Goal: Task Accomplishment & Management: Use online tool/utility

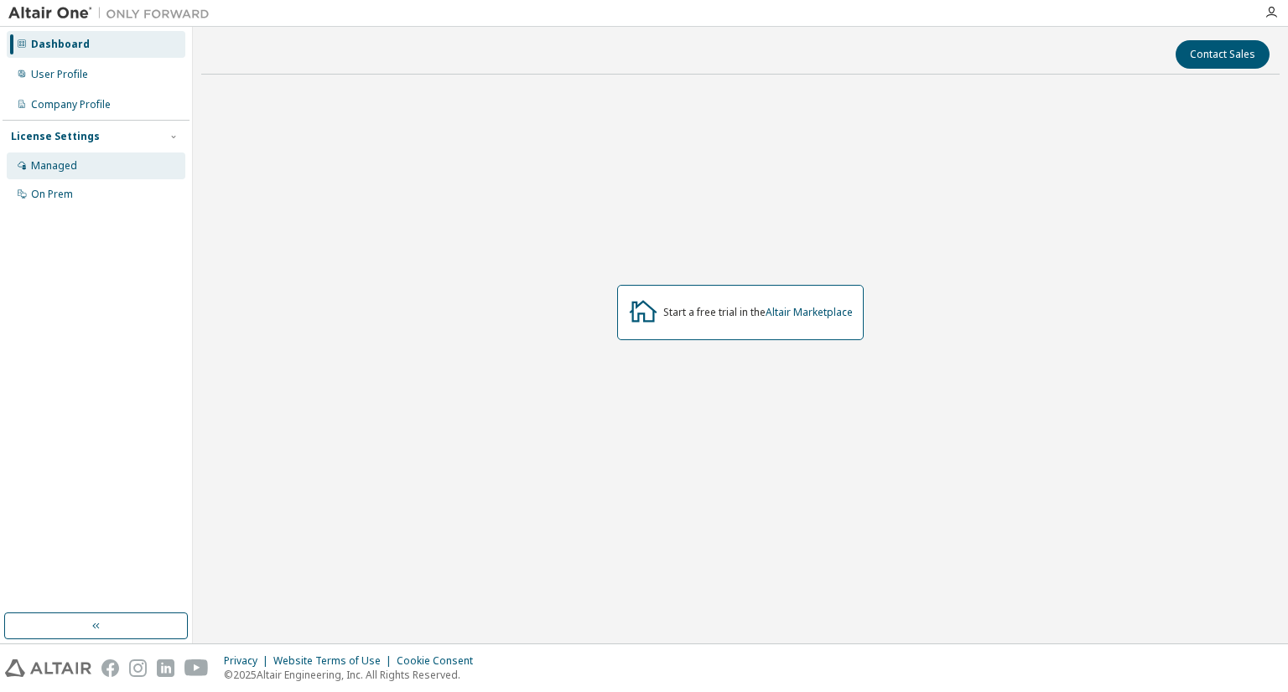
click at [68, 168] on div "Managed" at bounding box center [54, 165] width 46 height 13
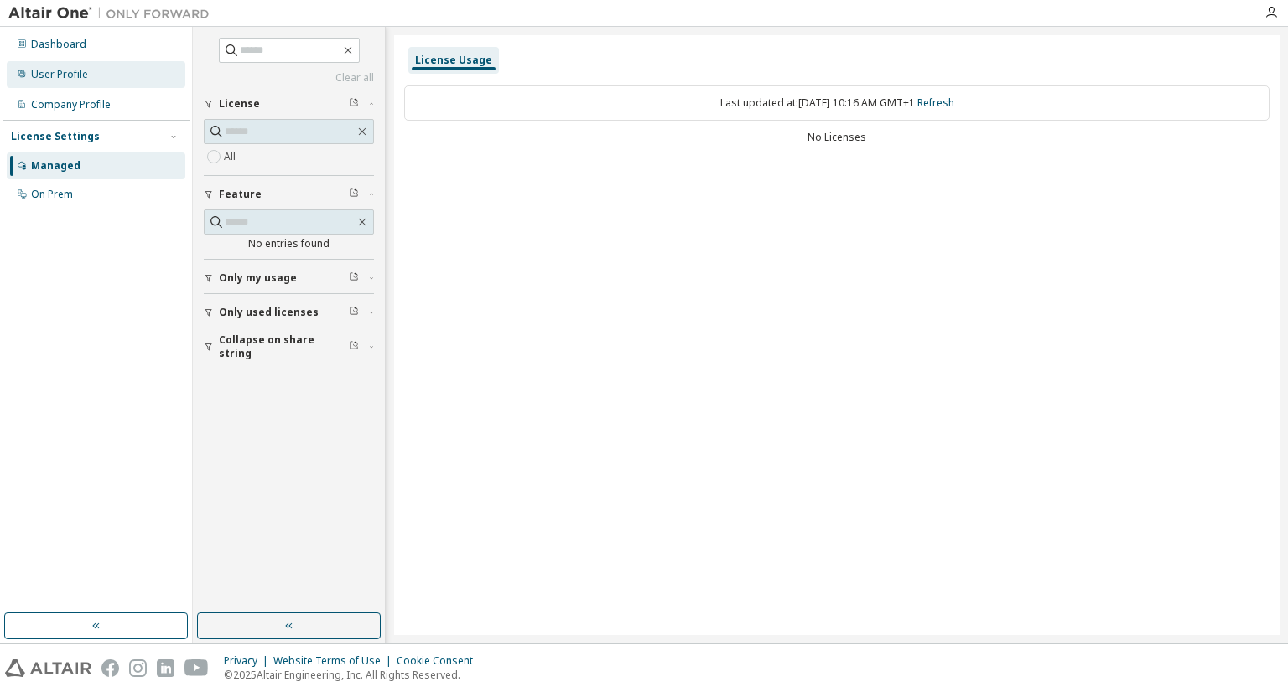
click at [88, 75] on div "User Profile" at bounding box center [96, 74] width 179 height 27
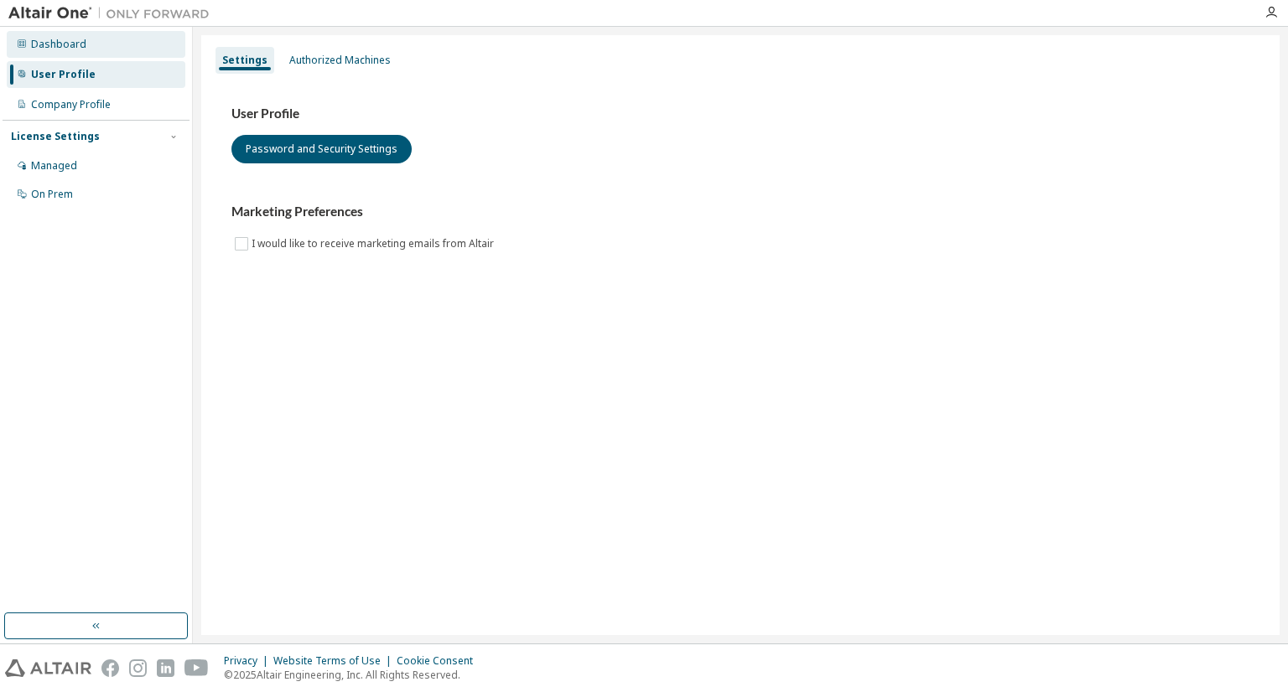
click at [97, 48] on div "Dashboard" at bounding box center [96, 44] width 179 height 27
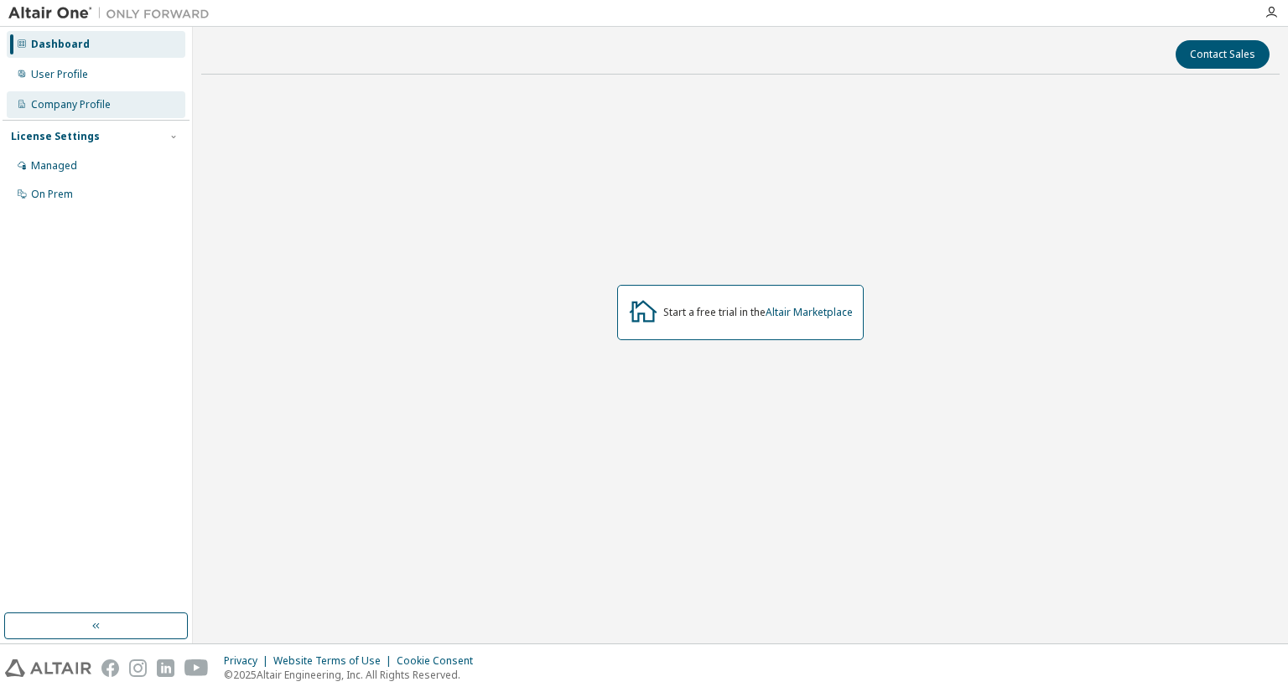
click at [94, 102] on div "Company Profile" at bounding box center [71, 104] width 80 height 13
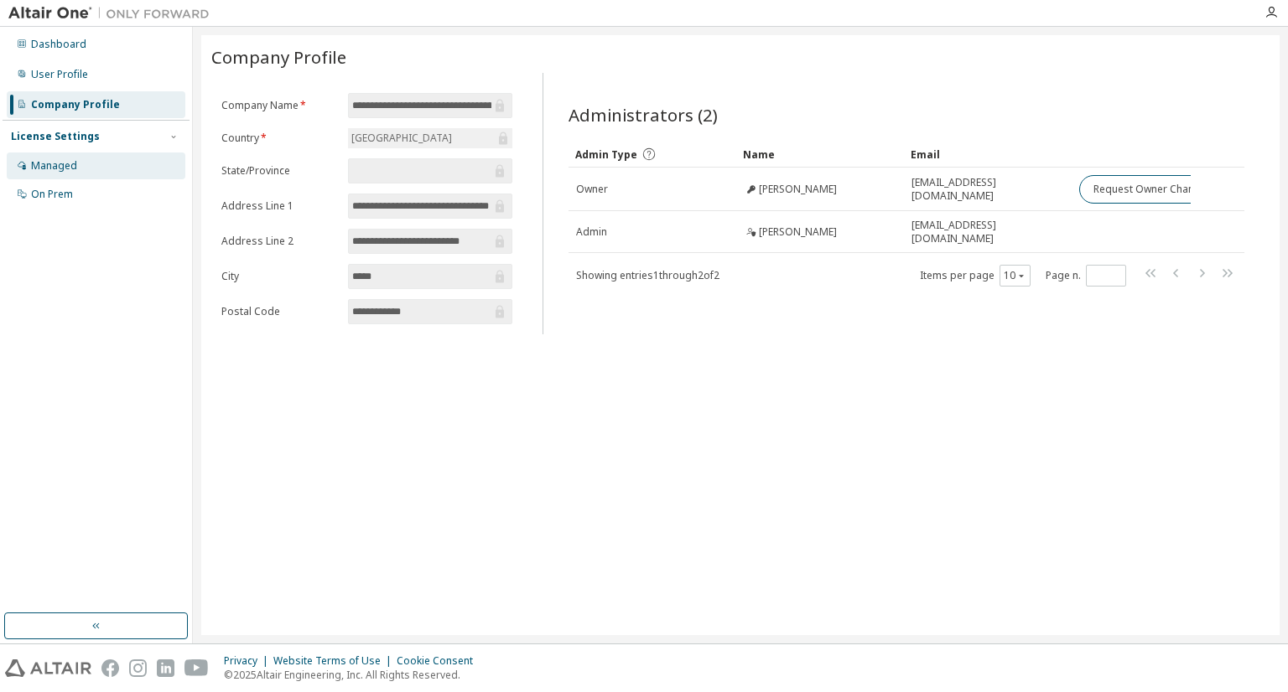
click at [87, 176] on div "Managed" at bounding box center [96, 166] width 179 height 27
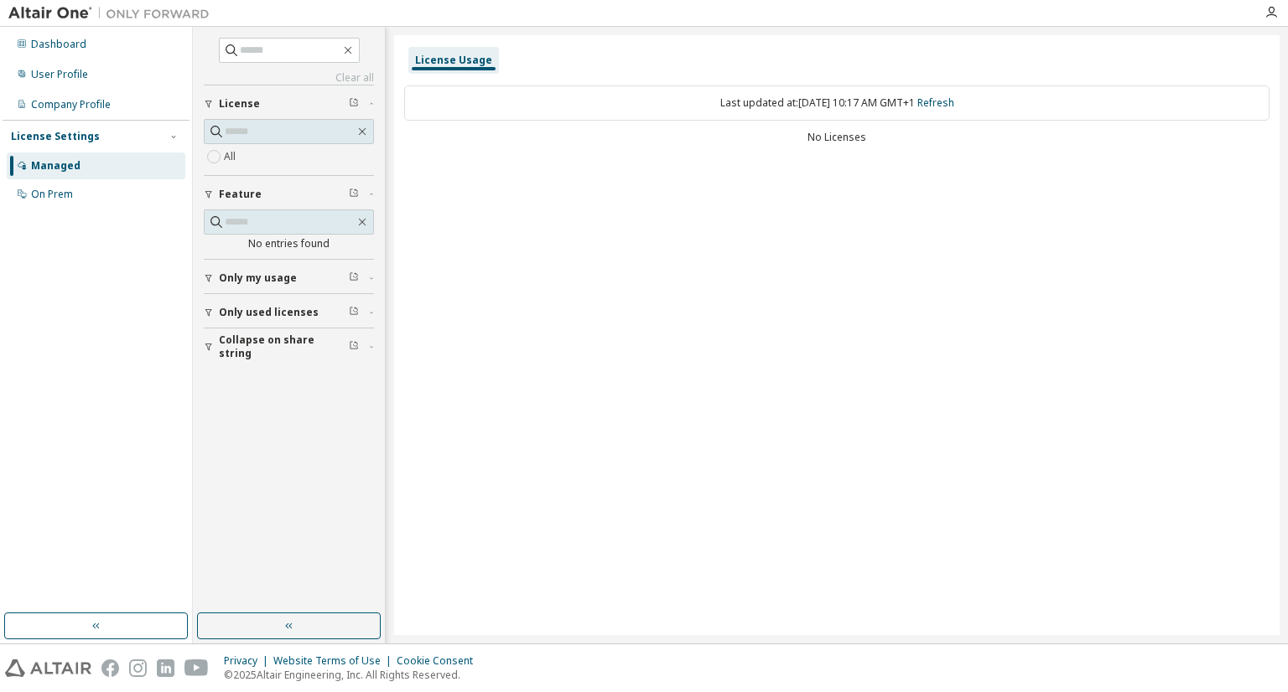
click at [863, 185] on div "License Usage Last updated at: [DATE] 10:17 AM GMT+1 Refresh No Licenses" at bounding box center [836, 335] width 885 height 600
click at [954, 104] on link "Refresh" at bounding box center [935, 103] width 37 height 14
click at [293, 272] on div "Only my usage" at bounding box center [294, 278] width 150 height 13
click at [634, 189] on div "License Usage Last updated at: [DATE] 10:17 AM GMT+1 Refresh No Licenses" at bounding box center [836, 335] width 885 height 600
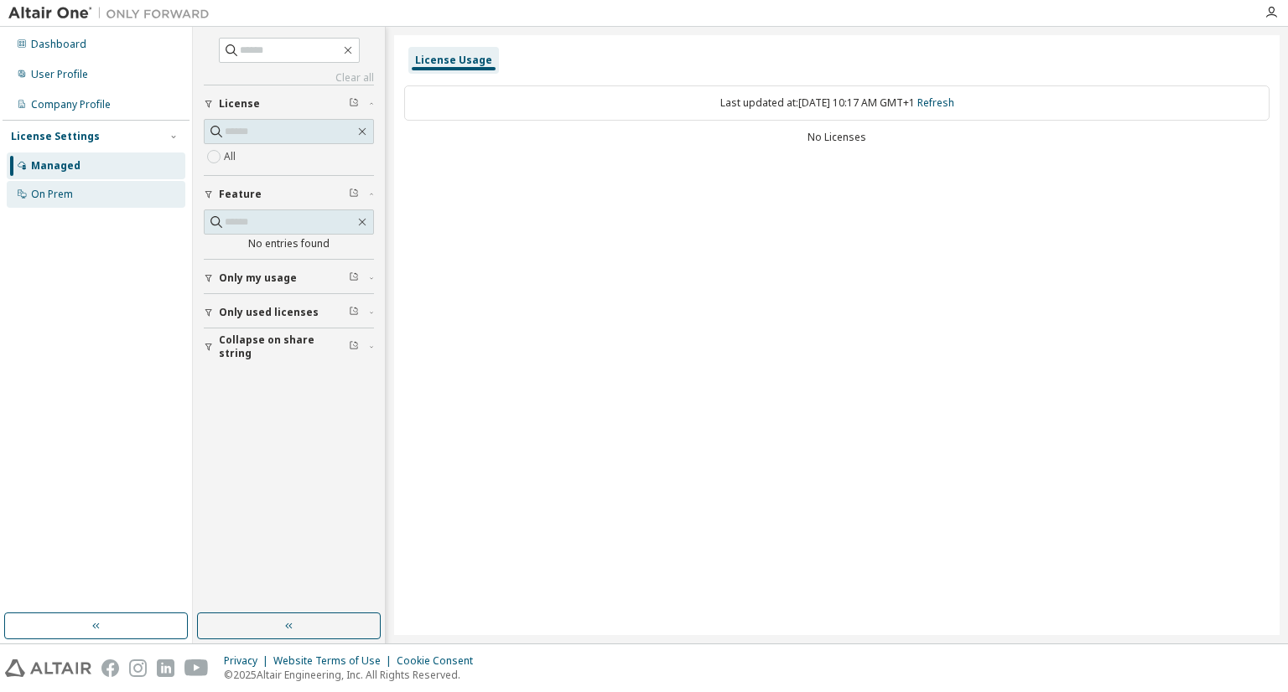
click at [96, 200] on div "On Prem" at bounding box center [96, 194] width 179 height 27
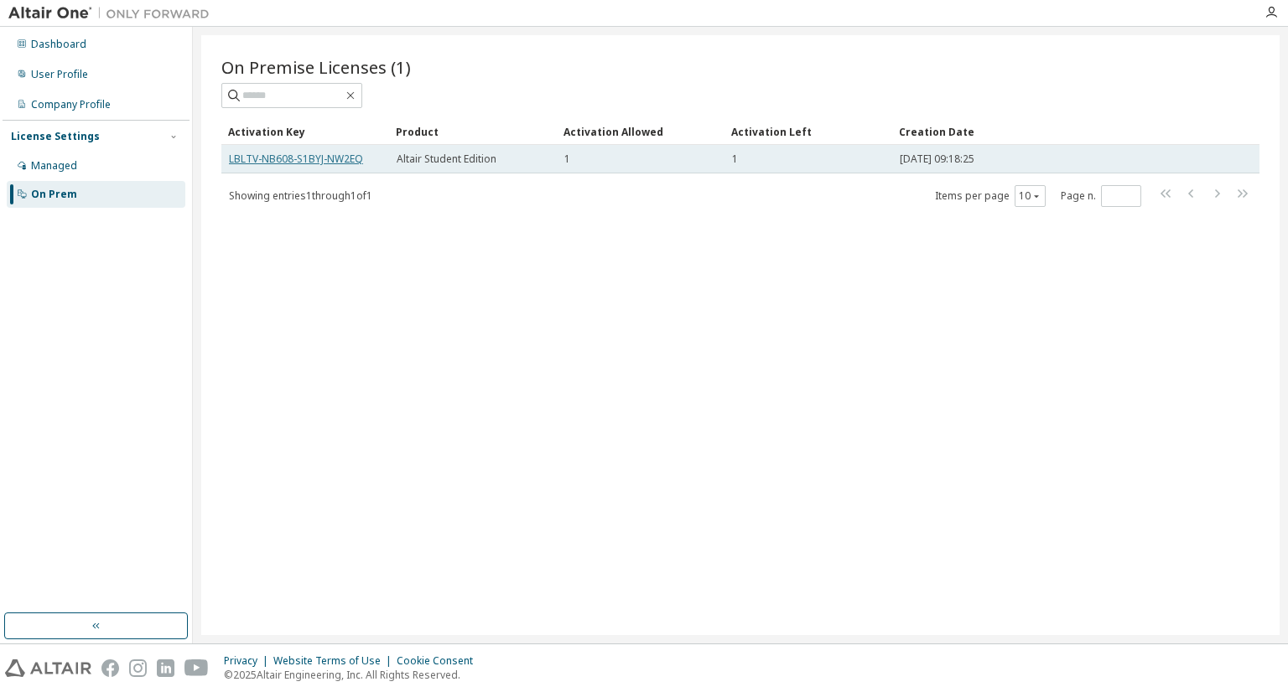
click at [305, 154] on link "LBLTV-NB608-S1BYJ-NW2EQ" at bounding box center [296, 159] width 134 height 14
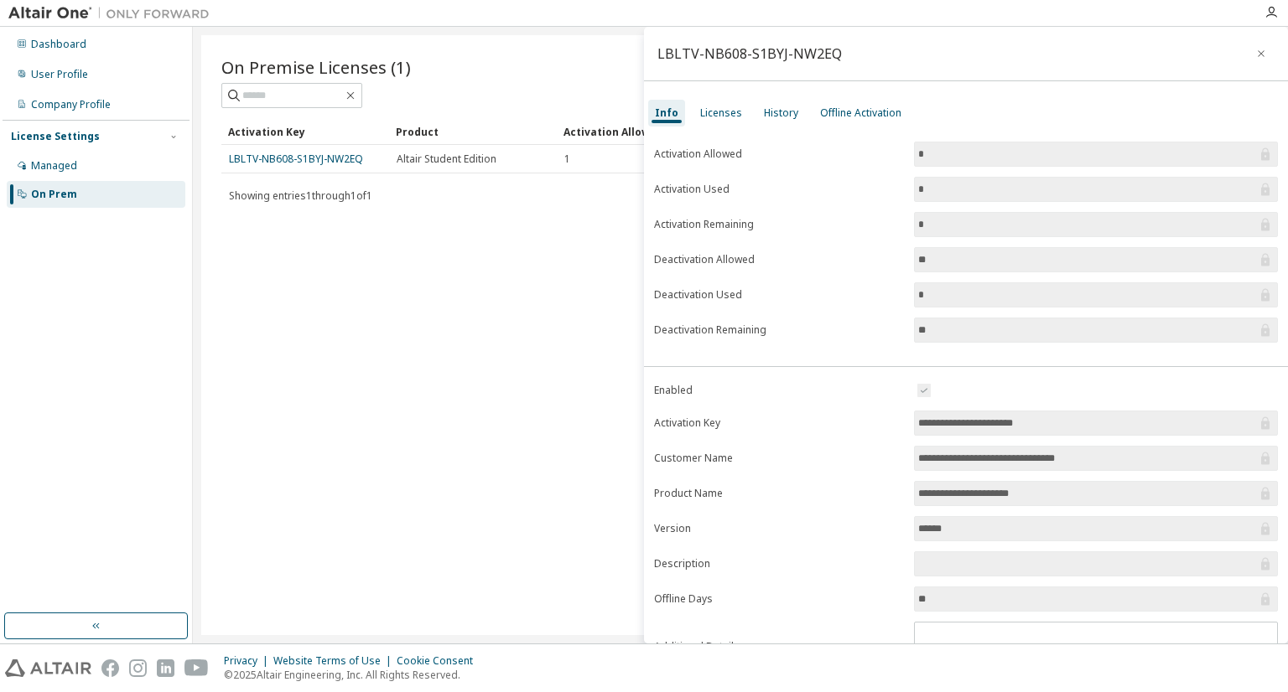
click at [489, 421] on div "On Premise Licenses (1) Clear Load Save Save As Field Operator Value Select fil…" at bounding box center [740, 335] width 1078 height 600
click at [1255, 47] on icon "button" at bounding box center [1261, 53] width 12 height 13
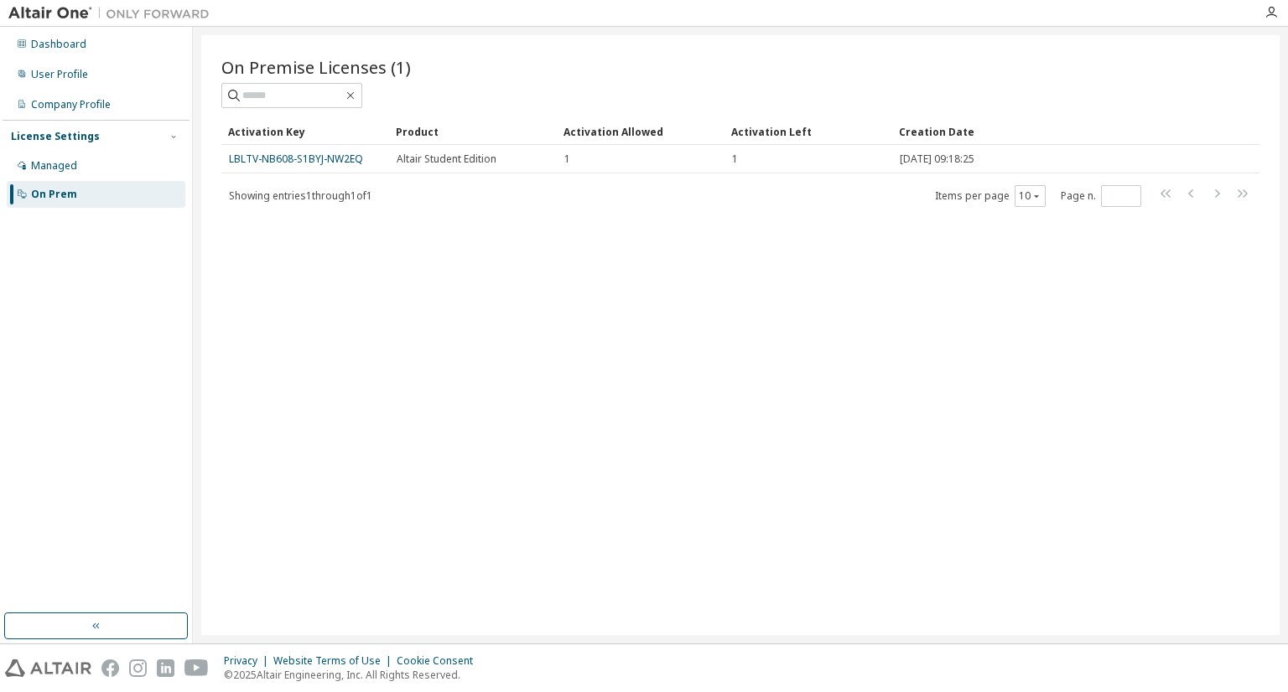
drag, startPoint x: 306, startPoint y: 162, endPoint x: 879, endPoint y: 327, distance: 596.7
click at [879, 327] on div "On Premise Licenses (1) Clear Load Save Save As Field Operator Value Select fil…" at bounding box center [740, 335] width 1078 height 600
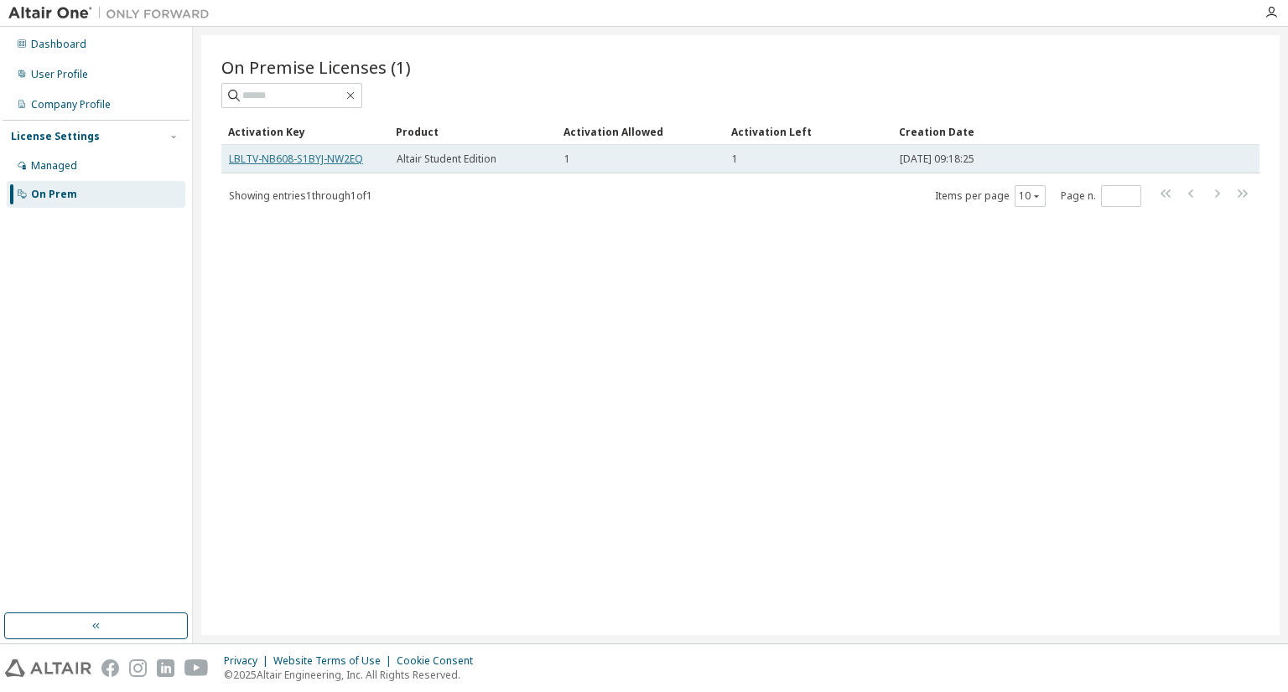
click at [270, 158] on link "LBLTV-NB608-S1BYJ-NW2EQ" at bounding box center [296, 159] width 134 height 14
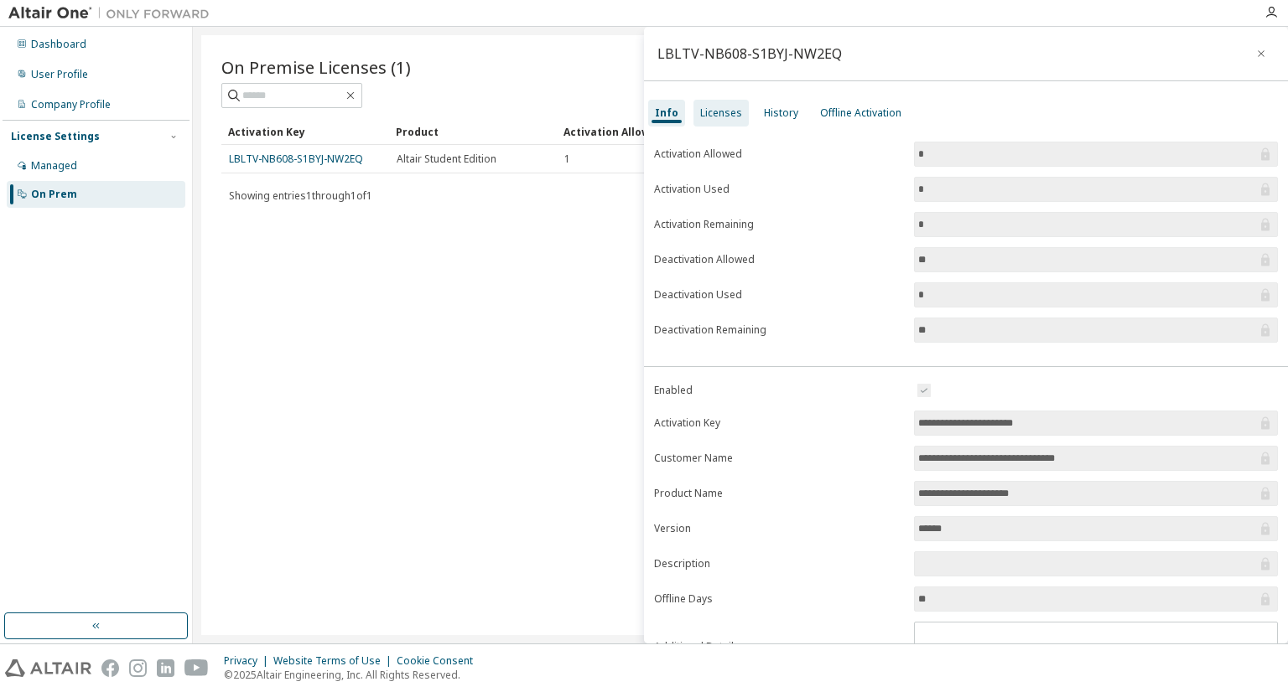
click at [719, 108] on div "Licenses" at bounding box center [721, 112] width 42 height 13
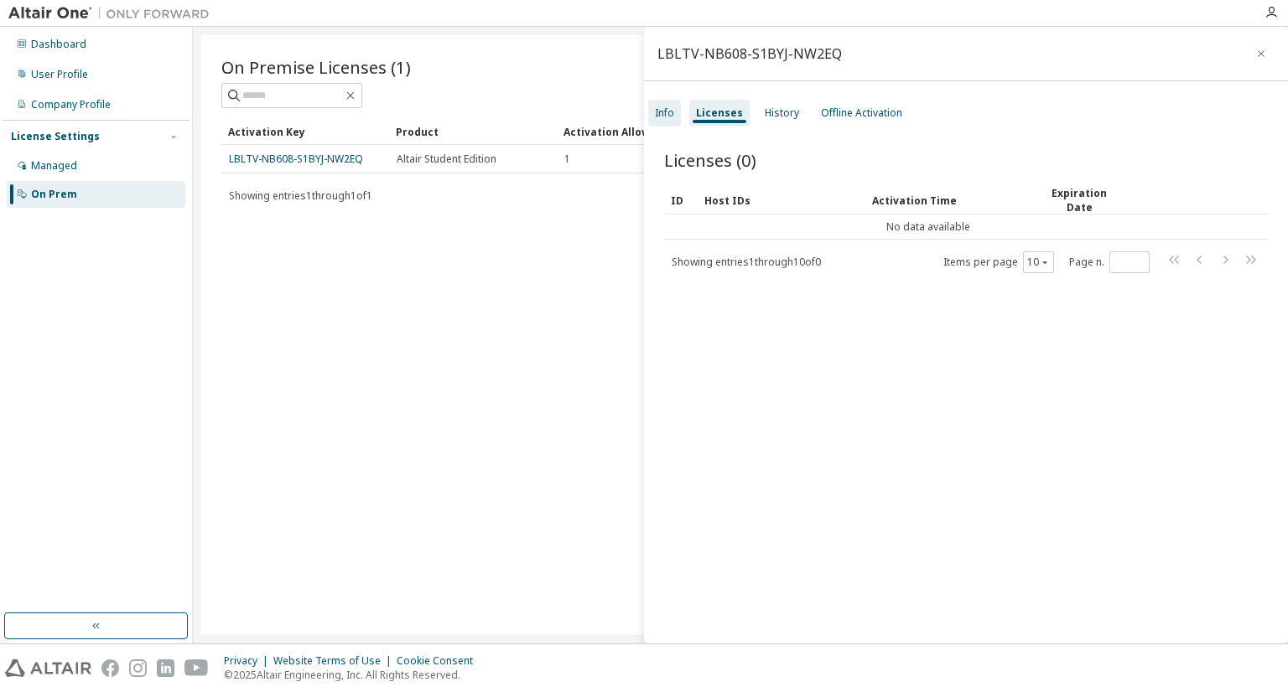
click at [671, 101] on div "Info" at bounding box center [664, 113] width 33 height 27
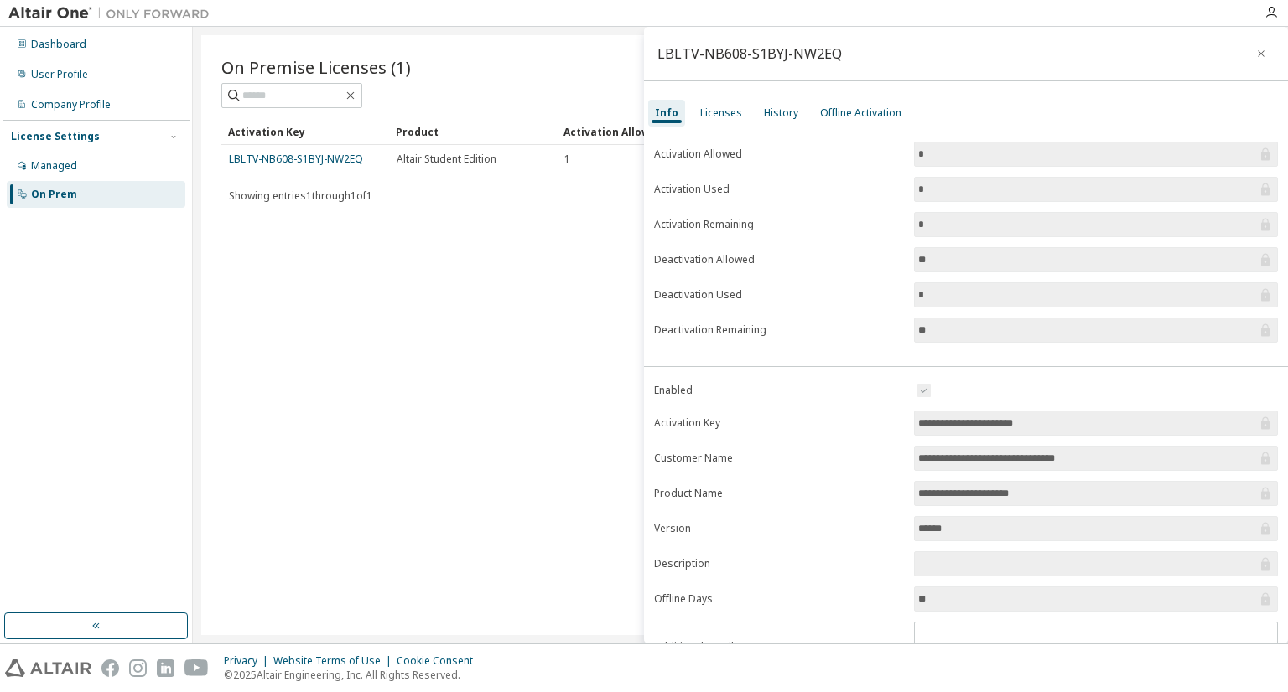
scroll to position [75, 0]
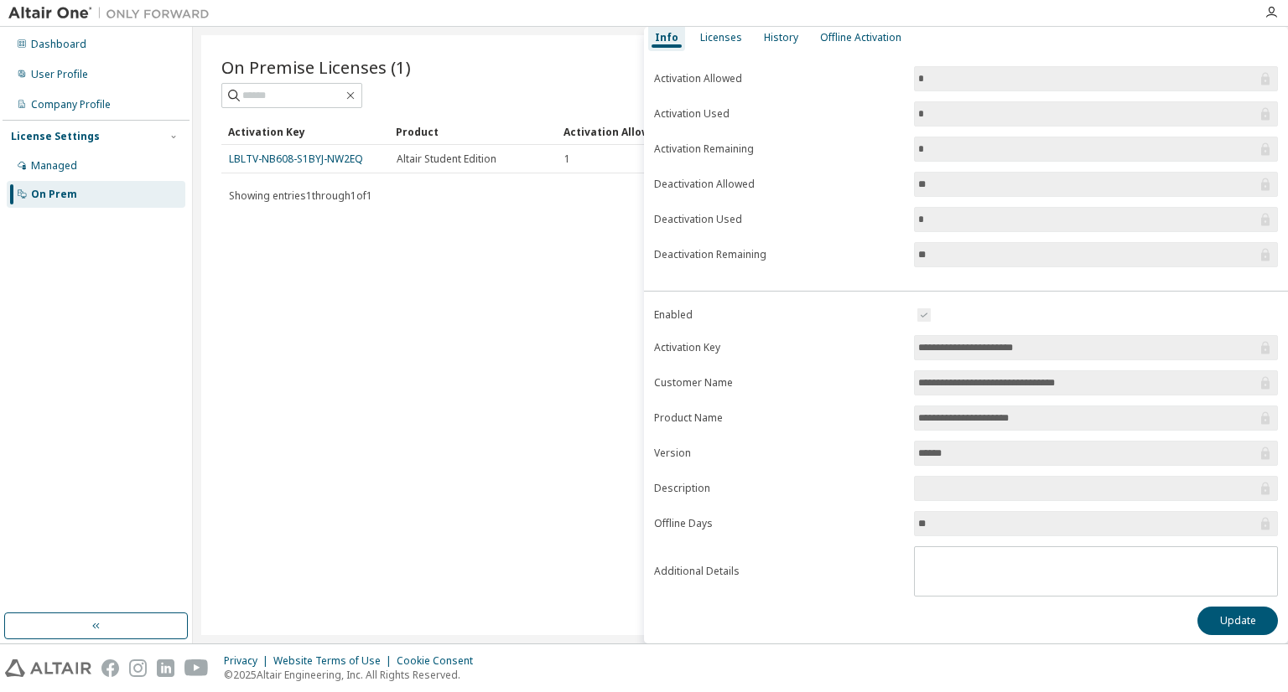
drag, startPoint x: 986, startPoint y: 348, endPoint x: 957, endPoint y: 349, distance: 28.5
click at [957, 349] on input "**********" at bounding box center [1087, 348] width 339 height 17
drag, startPoint x: 914, startPoint y: 345, endPoint x: 1060, endPoint y: 343, distance: 145.9
click at [1060, 343] on input "**********" at bounding box center [1087, 348] width 339 height 17
click at [449, 279] on div "On Premise Licenses (1) Clear Load Save Save As Field Operator Value Select fil…" at bounding box center [740, 335] width 1078 height 600
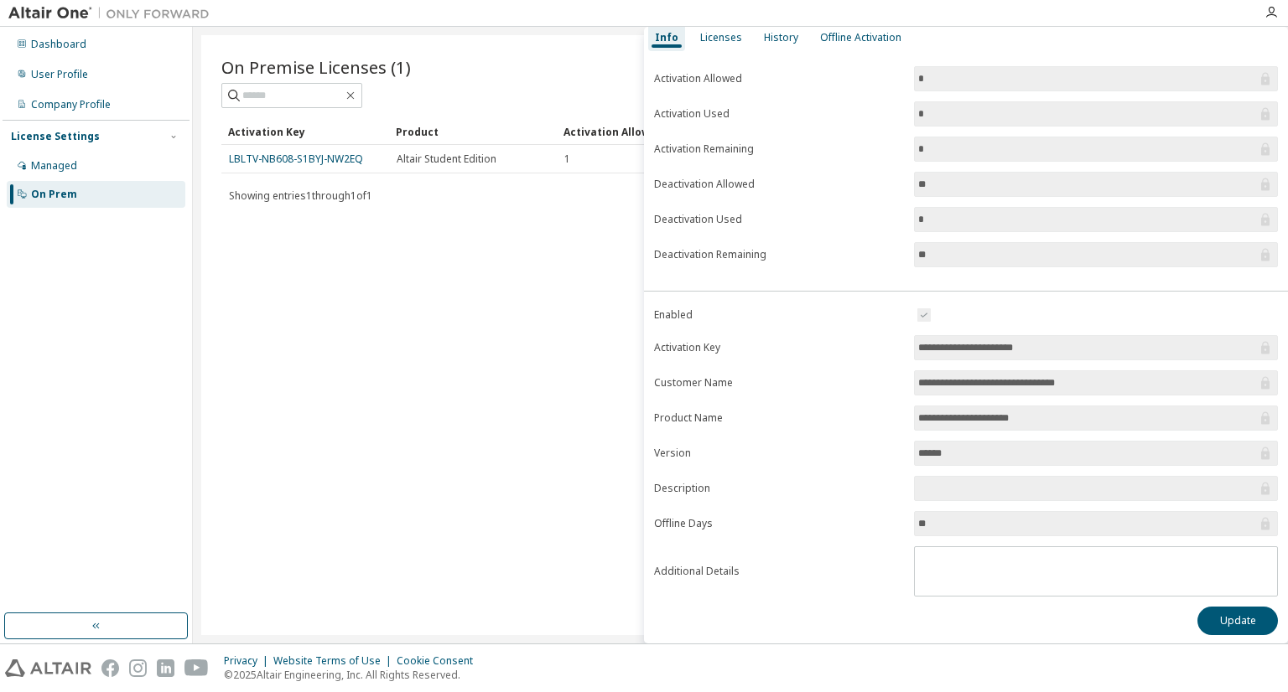
scroll to position [0, 0]
